Goal: Task Accomplishment & Management: Use online tool/utility

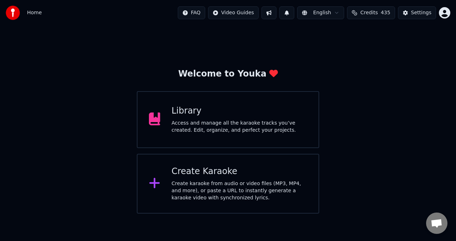
click at [222, 123] on div "Access and manage all the karaoke tracks you’ve created. Edit, organize, and pe…" at bounding box center [240, 127] width 136 height 14
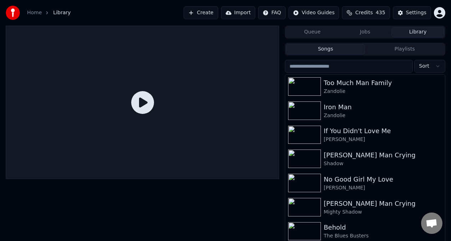
click at [206, 14] on button "Create" at bounding box center [201, 12] width 35 height 13
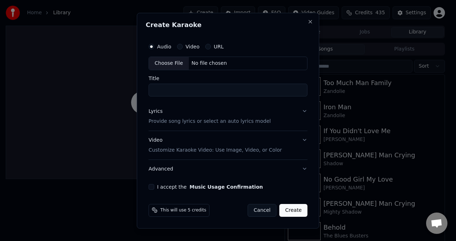
click at [307, 92] on input "Title" at bounding box center [228, 90] width 159 height 13
click at [294, 93] on input "Title" at bounding box center [228, 90] width 159 height 13
click at [295, 60] on div "Choose File No file chosen" at bounding box center [228, 64] width 159 height 14
click at [222, 91] on input "Title" at bounding box center [228, 90] width 159 height 13
click at [224, 86] on input "Title" at bounding box center [228, 90] width 159 height 13
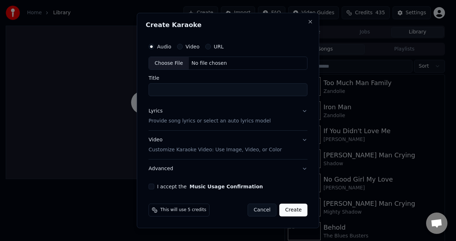
click at [224, 86] on input "Title" at bounding box center [228, 90] width 159 height 13
click at [301, 88] on input "Title" at bounding box center [228, 90] width 159 height 13
click at [182, 46] on div "Video" at bounding box center [188, 47] width 22 height 6
click at [188, 47] on label "Video" at bounding box center [193, 46] width 14 height 5
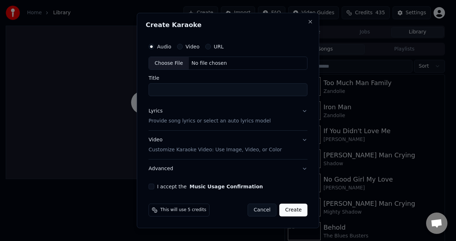
click at [183, 47] on button "Video" at bounding box center [180, 47] width 6 height 6
click at [236, 89] on input "Title" at bounding box center [228, 90] width 159 height 13
click at [211, 45] on div "URL" at bounding box center [214, 47] width 19 height 6
click at [210, 47] on div "URL" at bounding box center [214, 47] width 19 height 6
click at [212, 47] on div "URL" at bounding box center [214, 47] width 19 height 6
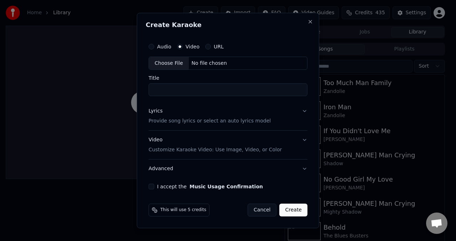
click at [211, 47] on div "URL" at bounding box center [214, 47] width 19 height 6
click at [218, 47] on label "URL" at bounding box center [219, 46] width 10 height 5
click at [211, 47] on button "URL" at bounding box center [208, 47] width 6 height 6
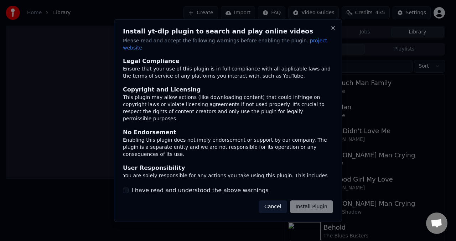
click at [308, 205] on div "Cancel Install Plugin" at bounding box center [296, 207] width 75 height 13
click at [304, 204] on div "Cancel Install Plugin" at bounding box center [296, 207] width 75 height 13
click at [67, 35] on div at bounding box center [228, 120] width 456 height 241
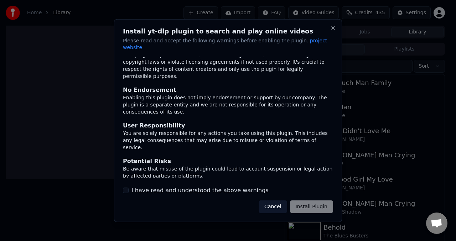
scroll to position [59, 0]
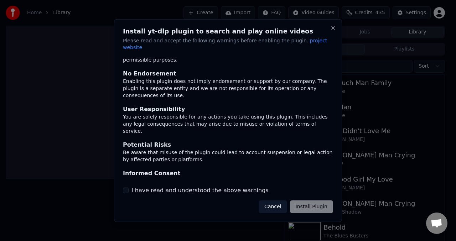
click at [128, 189] on button "I have read and understood the above warnings" at bounding box center [126, 191] width 6 height 6
click at [298, 202] on button "Install Plugin" at bounding box center [311, 207] width 43 height 13
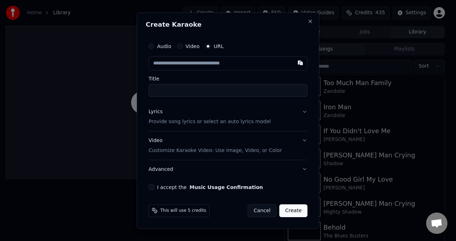
click at [249, 66] on input "text" at bounding box center [228, 63] width 159 height 14
click at [244, 87] on input "Title" at bounding box center [228, 90] width 159 height 13
click at [300, 62] on button "button" at bounding box center [300, 62] width 14 height 13
type input "**********"
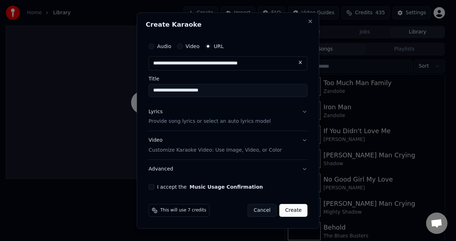
click at [306, 114] on button "Lyrics Provide song lyrics or select an auto lyrics model" at bounding box center [228, 117] width 159 height 29
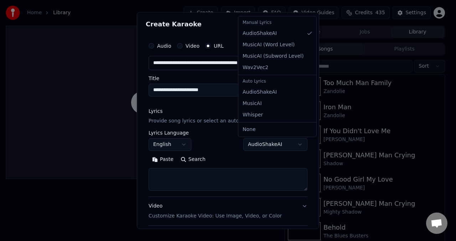
click at [296, 145] on body "**********" at bounding box center [225, 120] width 451 height 241
select select "**********"
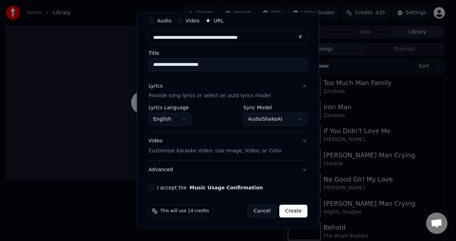
scroll to position [26, 0]
click at [153, 189] on button "I accept the Music Usage Confirmation" at bounding box center [152, 188] width 6 height 6
click at [294, 213] on button "Create" at bounding box center [294, 211] width 28 height 13
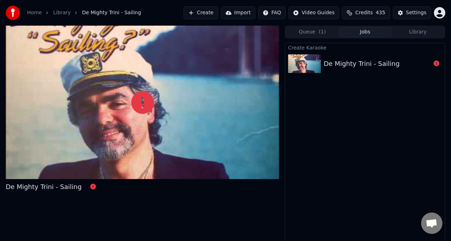
click at [195, 13] on button "Create" at bounding box center [201, 12] width 35 height 13
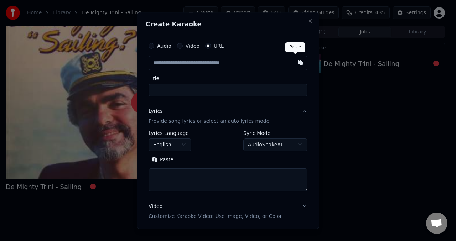
click at [296, 63] on button "button" at bounding box center [300, 62] width 14 height 13
type input "**********"
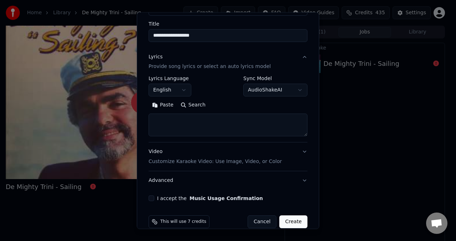
scroll to position [55, 0]
click at [298, 59] on button "Lyrics Provide song lyrics or select an auto lyrics model" at bounding box center [228, 61] width 159 height 29
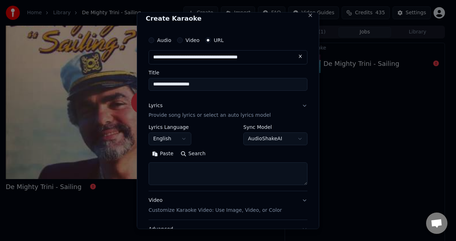
scroll to position [0, 0]
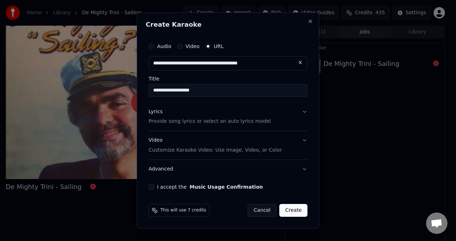
click at [306, 112] on button "Lyrics Provide song lyrics or select an auto lyrics model" at bounding box center [228, 117] width 159 height 29
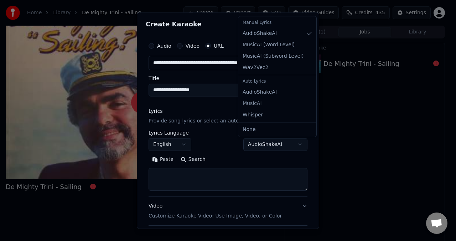
click at [294, 144] on body "**********" at bounding box center [225, 120] width 451 height 241
select select "**********"
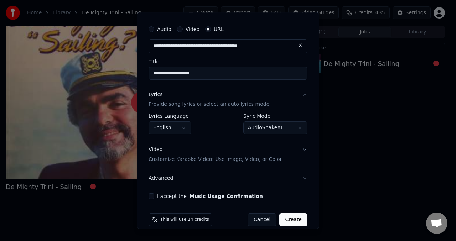
scroll to position [26, 0]
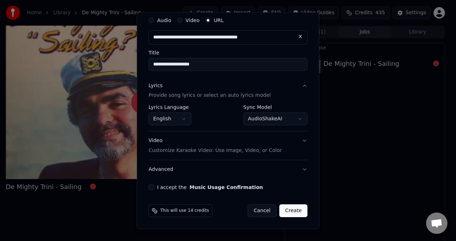
click at [154, 188] on button "I accept the Music Usage Confirmation" at bounding box center [152, 188] width 6 height 6
click at [290, 212] on button "Create" at bounding box center [294, 211] width 28 height 13
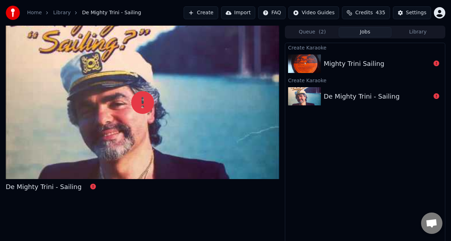
click at [203, 15] on button "Create" at bounding box center [201, 12] width 35 height 13
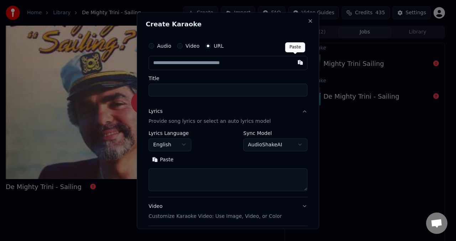
click at [294, 63] on button "button" at bounding box center [300, 62] width 14 height 13
type input "**********"
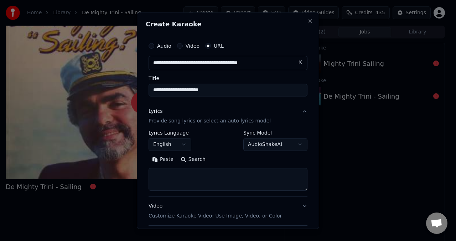
click at [297, 148] on body "**********" at bounding box center [225, 120] width 451 height 241
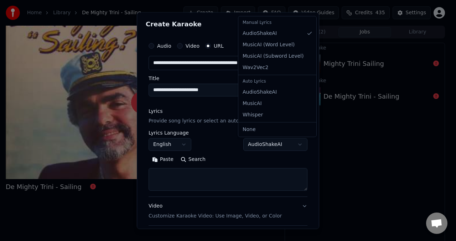
select select "**********"
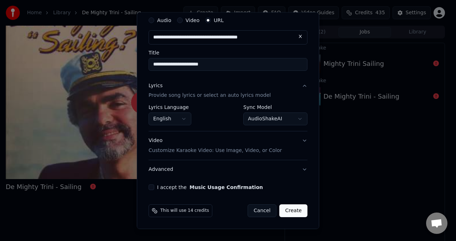
click at [152, 186] on button "I accept the Music Usage Confirmation" at bounding box center [152, 188] width 6 height 6
click at [283, 214] on button "Create" at bounding box center [294, 211] width 28 height 13
